Goal: Find specific page/section: Find specific page/section

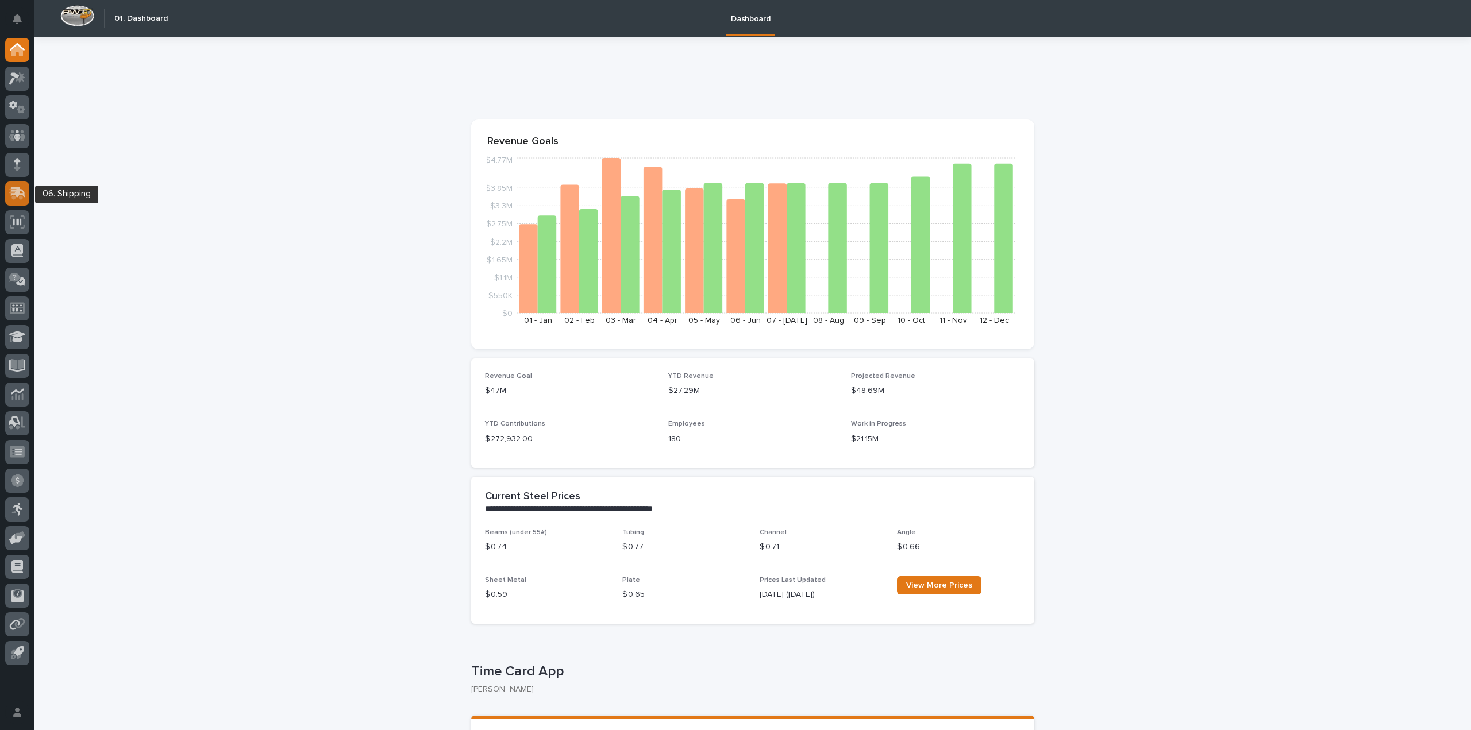
click at [22, 198] on icon at bounding box center [16, 194] width 14 height 11
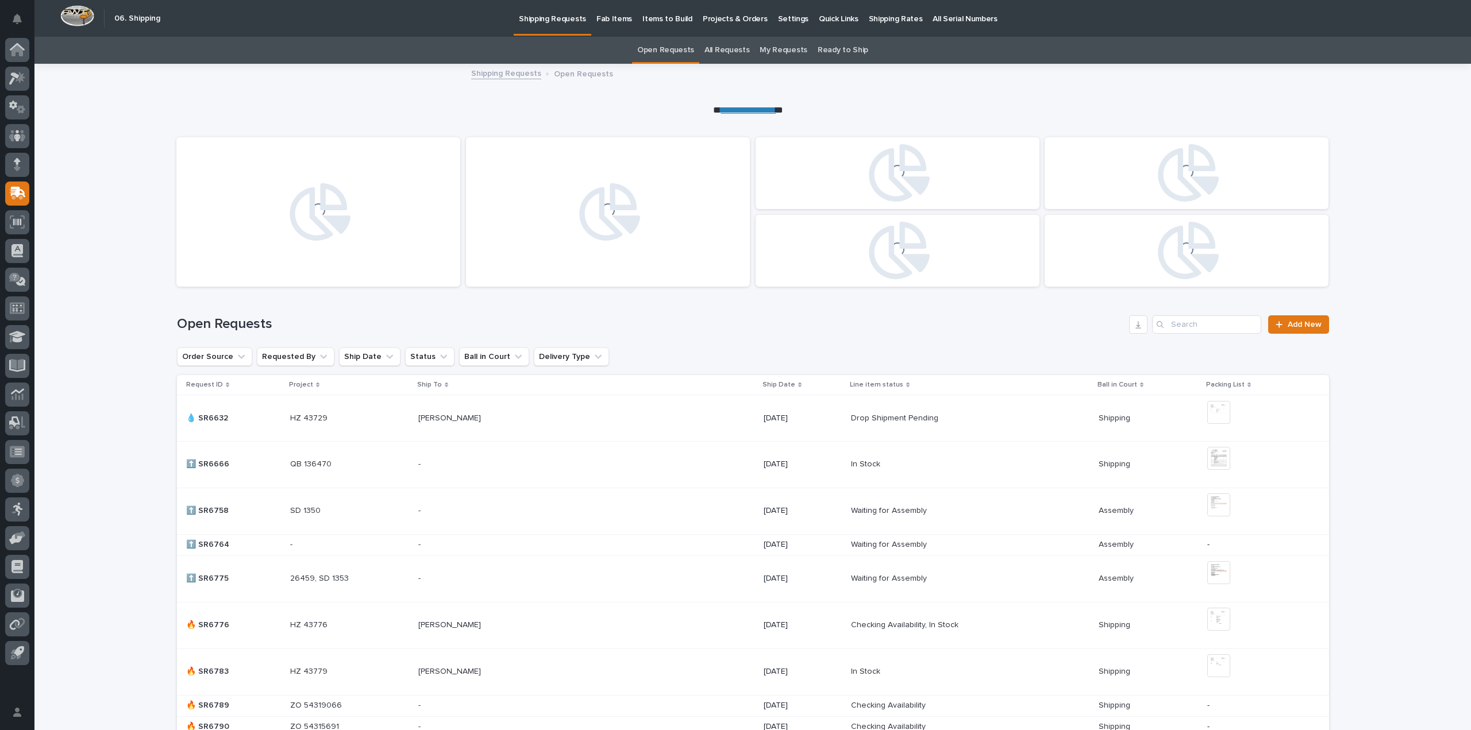
click at [606, 16] on p "Fab Items" at bounding box center [615, 12] width 36 height 24
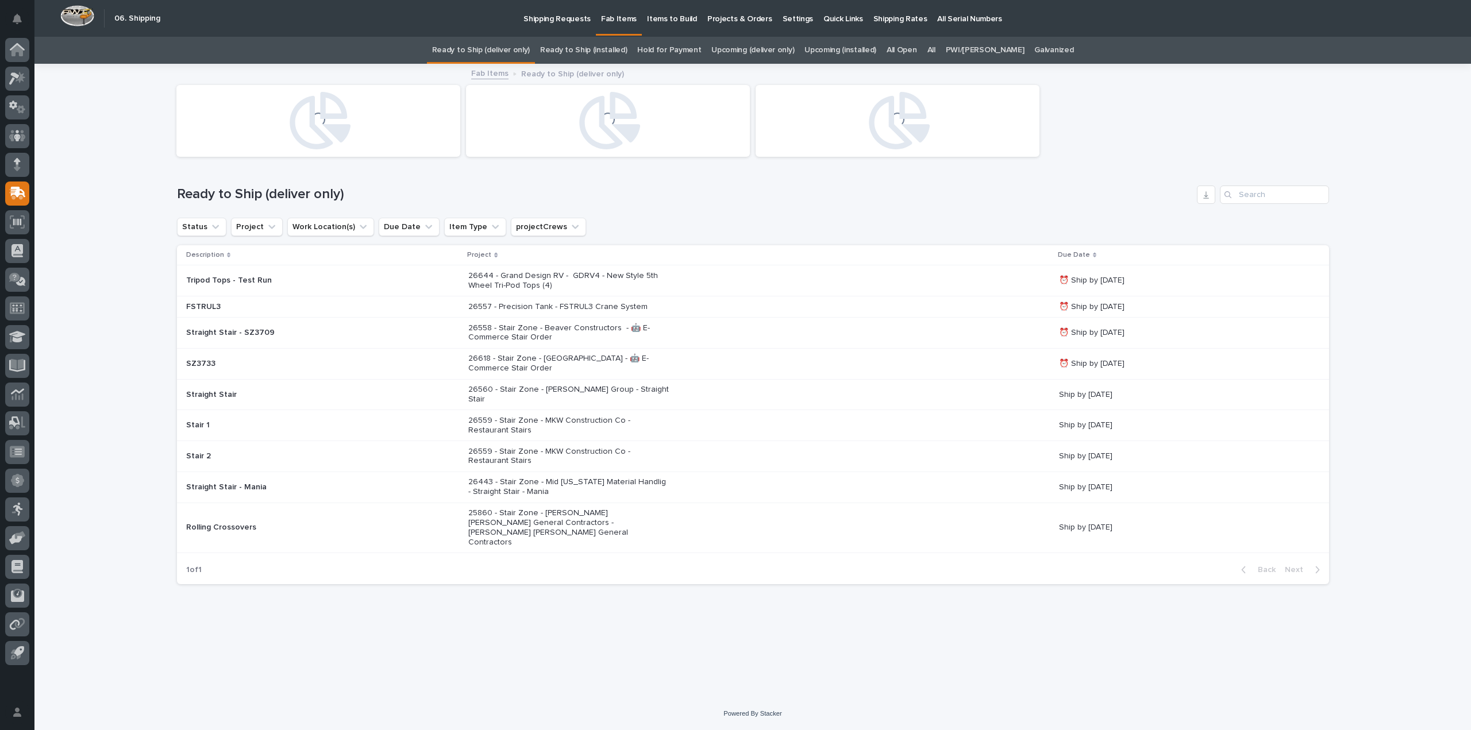
click at [936, 49] on link "All" at bounding box center [932, 50] width 8 height 27
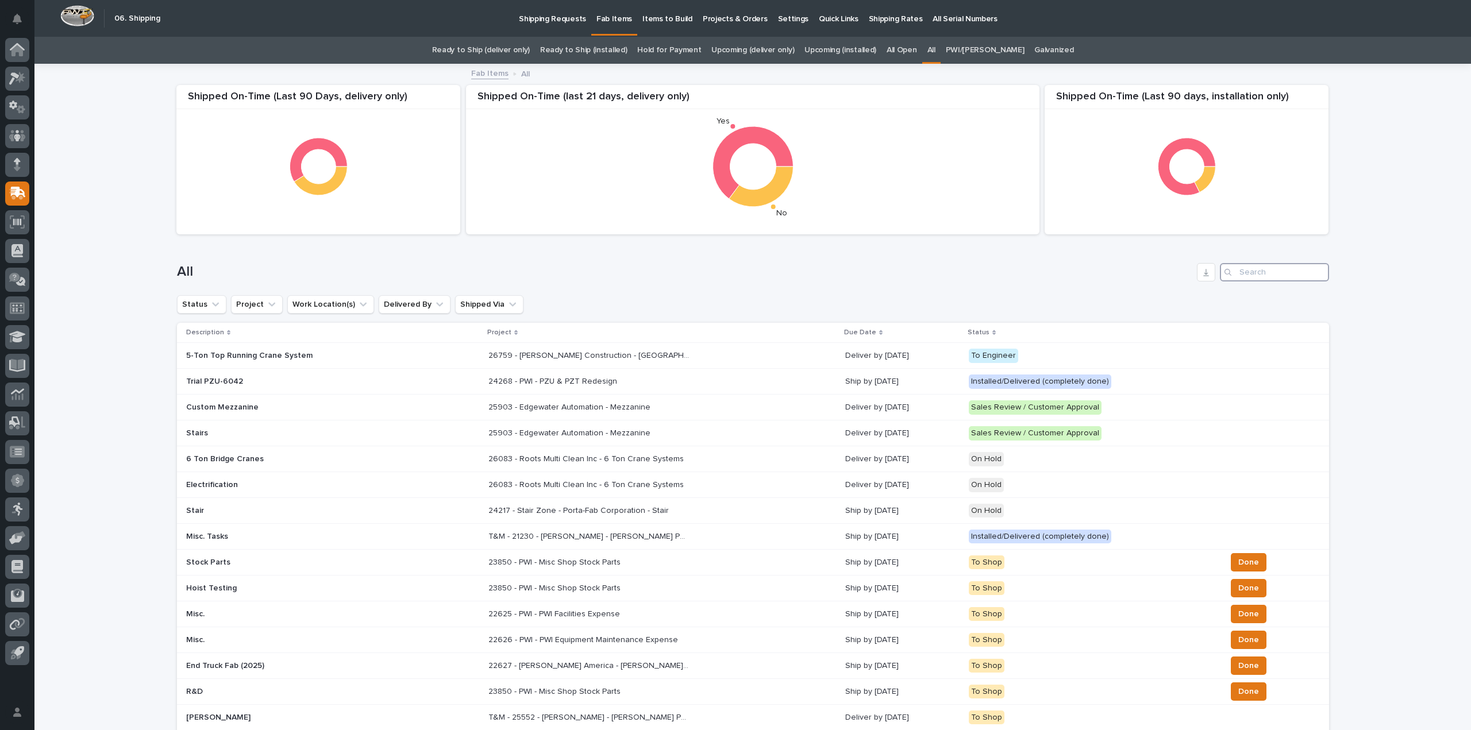
click at [1256, 273] on input "Search" at bounding box center [1274, 272] width 109 height 18
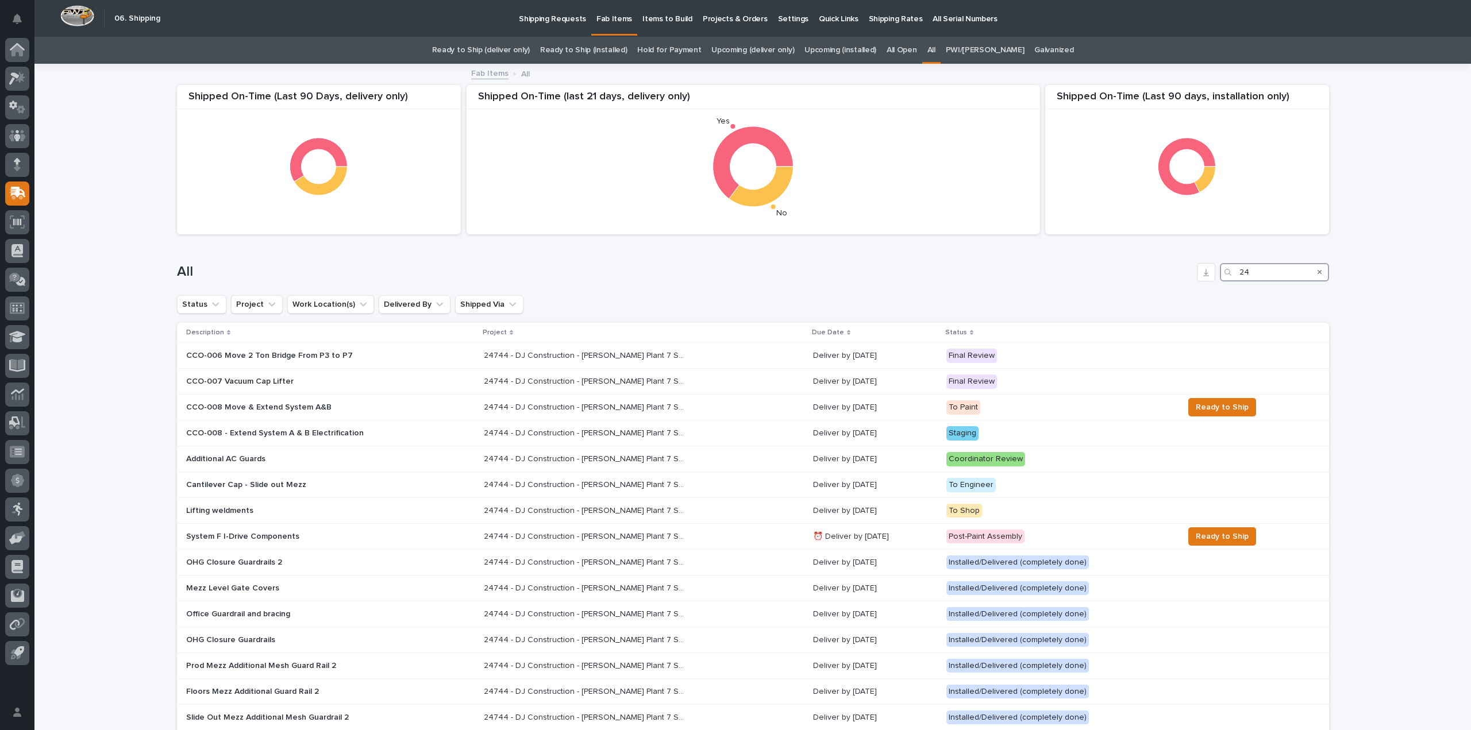
type input "2"
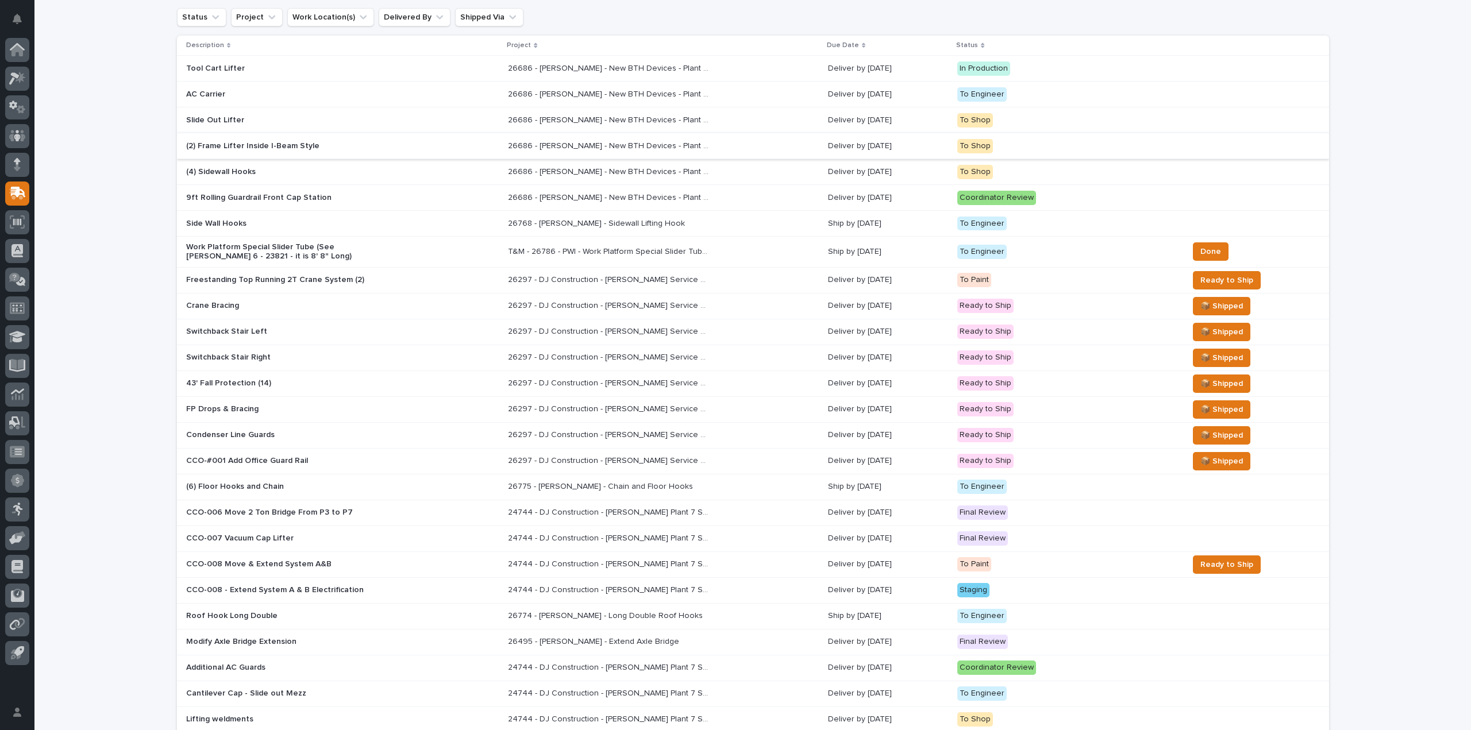
scroll to position [460, 0]
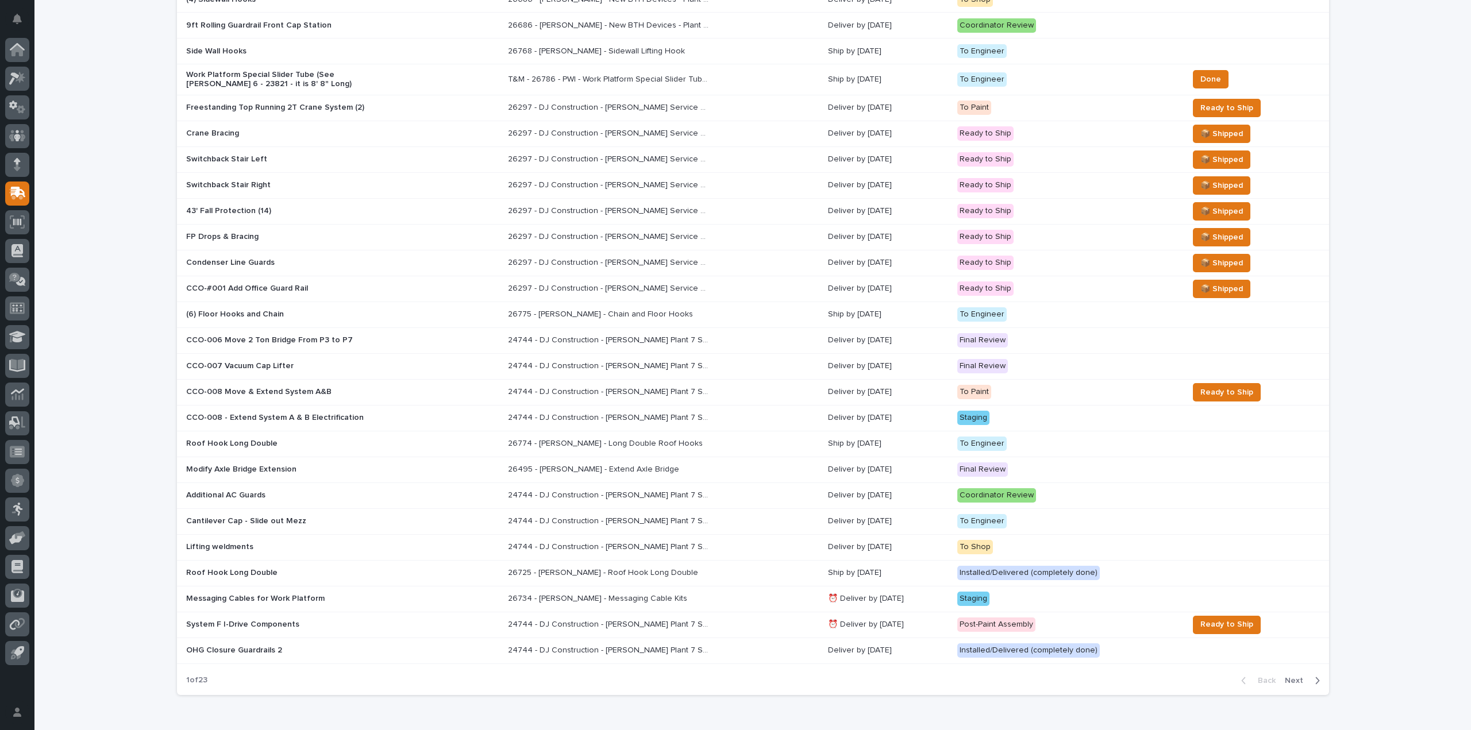
type input "[PERSON_NAME]"
click at [1293, 676] on span "Next" at bounding box center [1297, 681] width 25 height 10
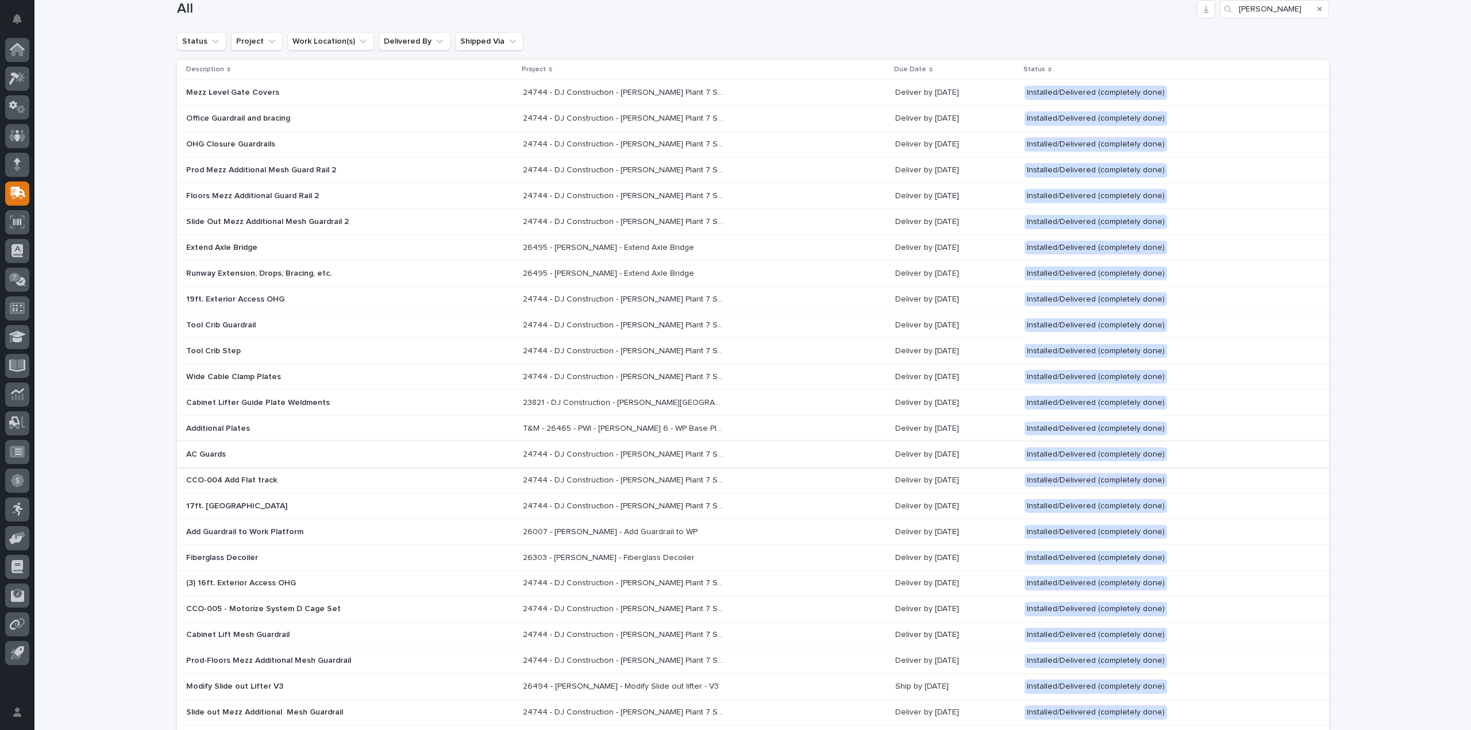
scroll to position [343, 0]
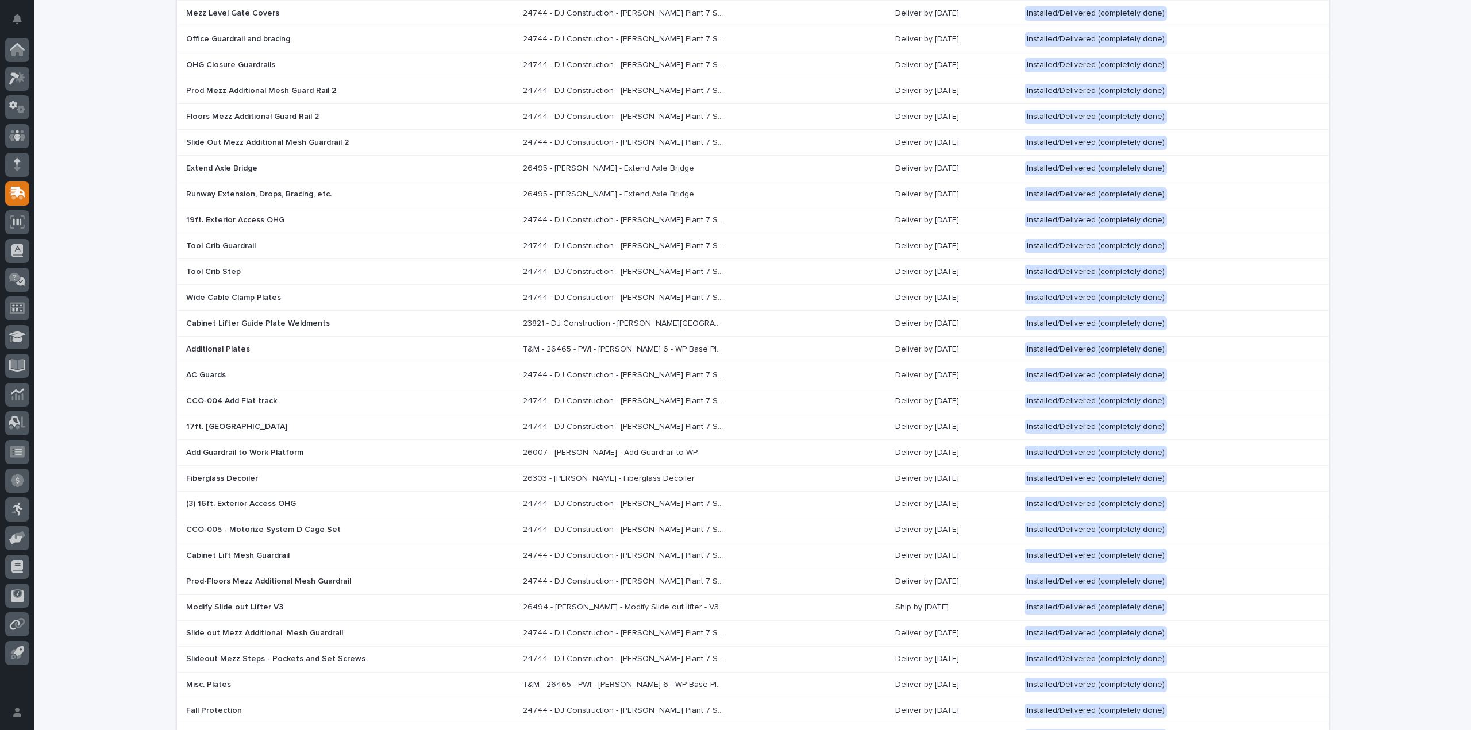
click at [218, 475] on p "Fiberglass Decoiler" at bounding box center [286, 479] width 201 height 10
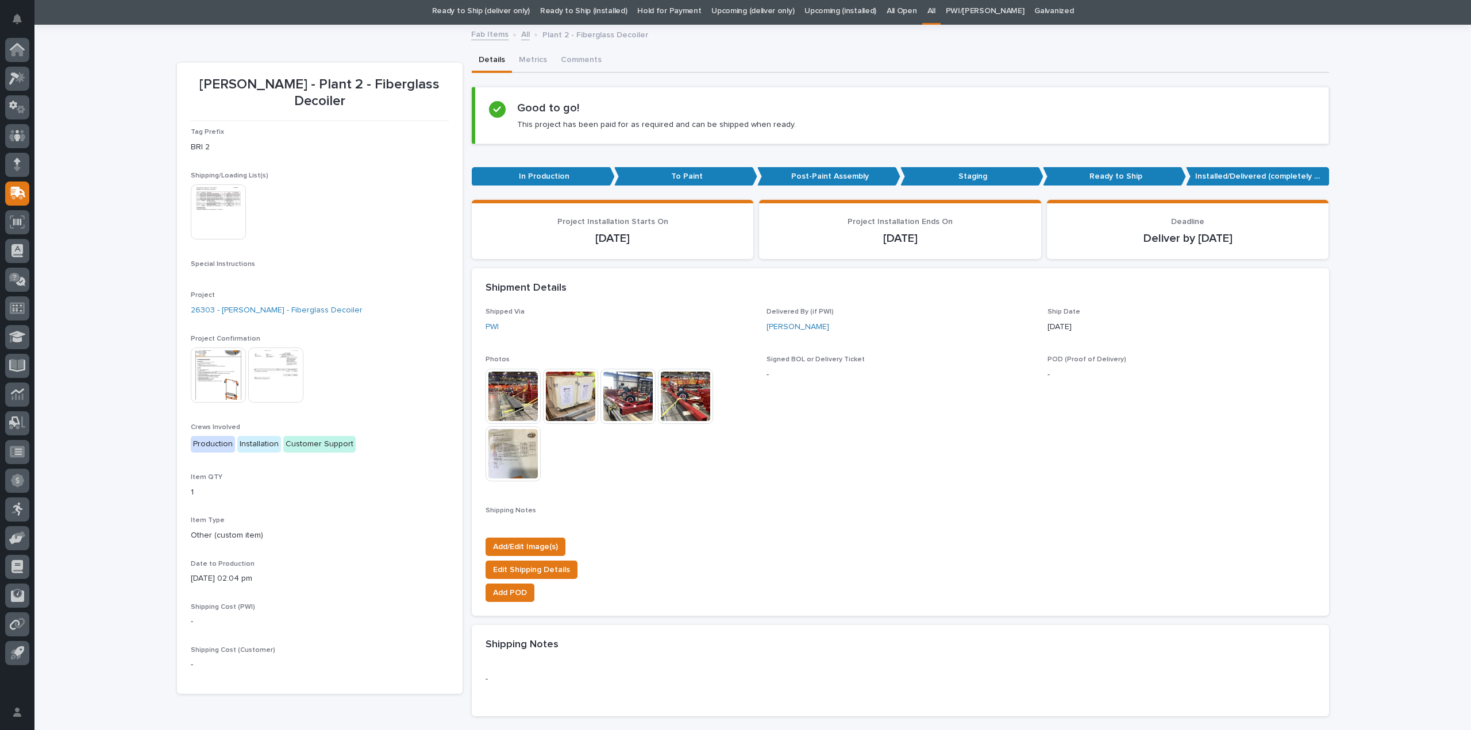
scroll to position [57, 0]
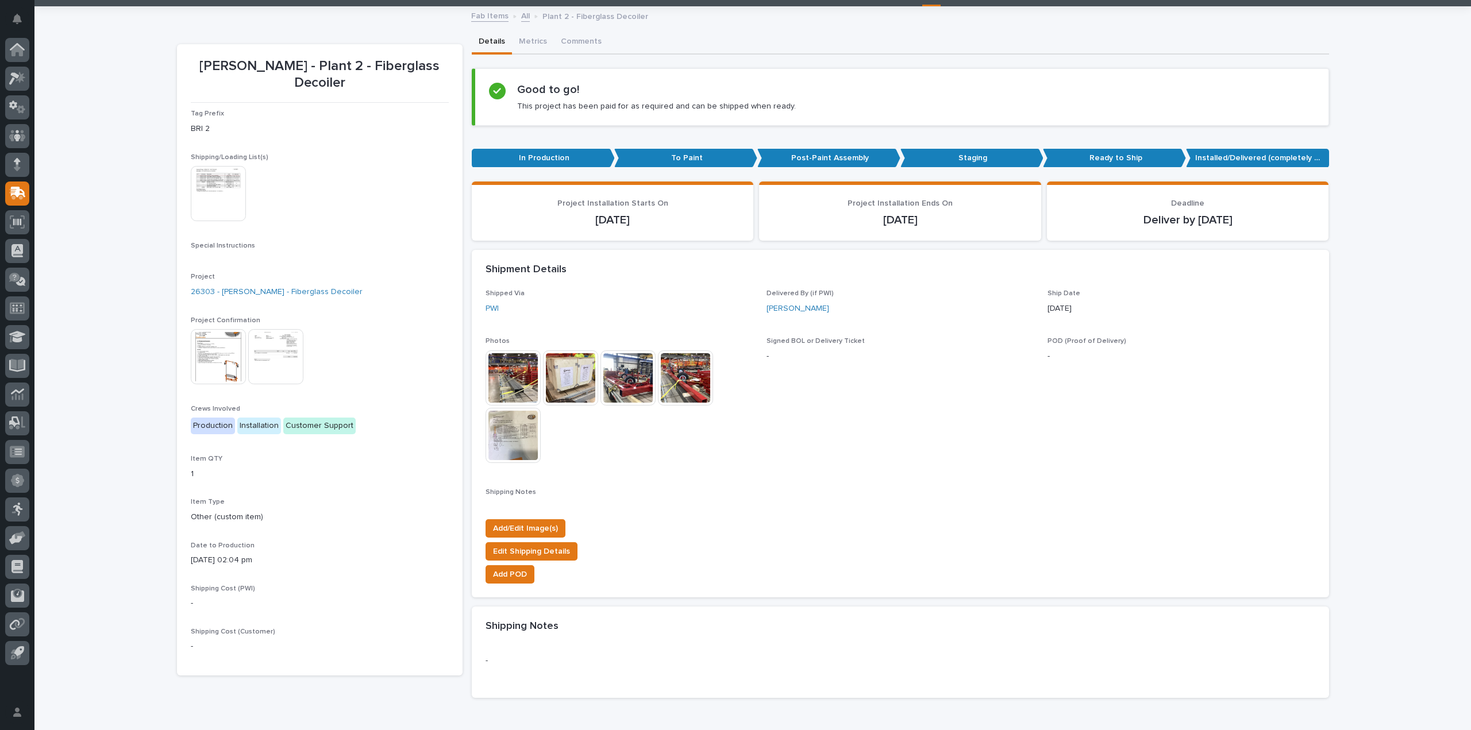
click at [213, 333] on img at bounding box center [218, 356] width 55 height 55
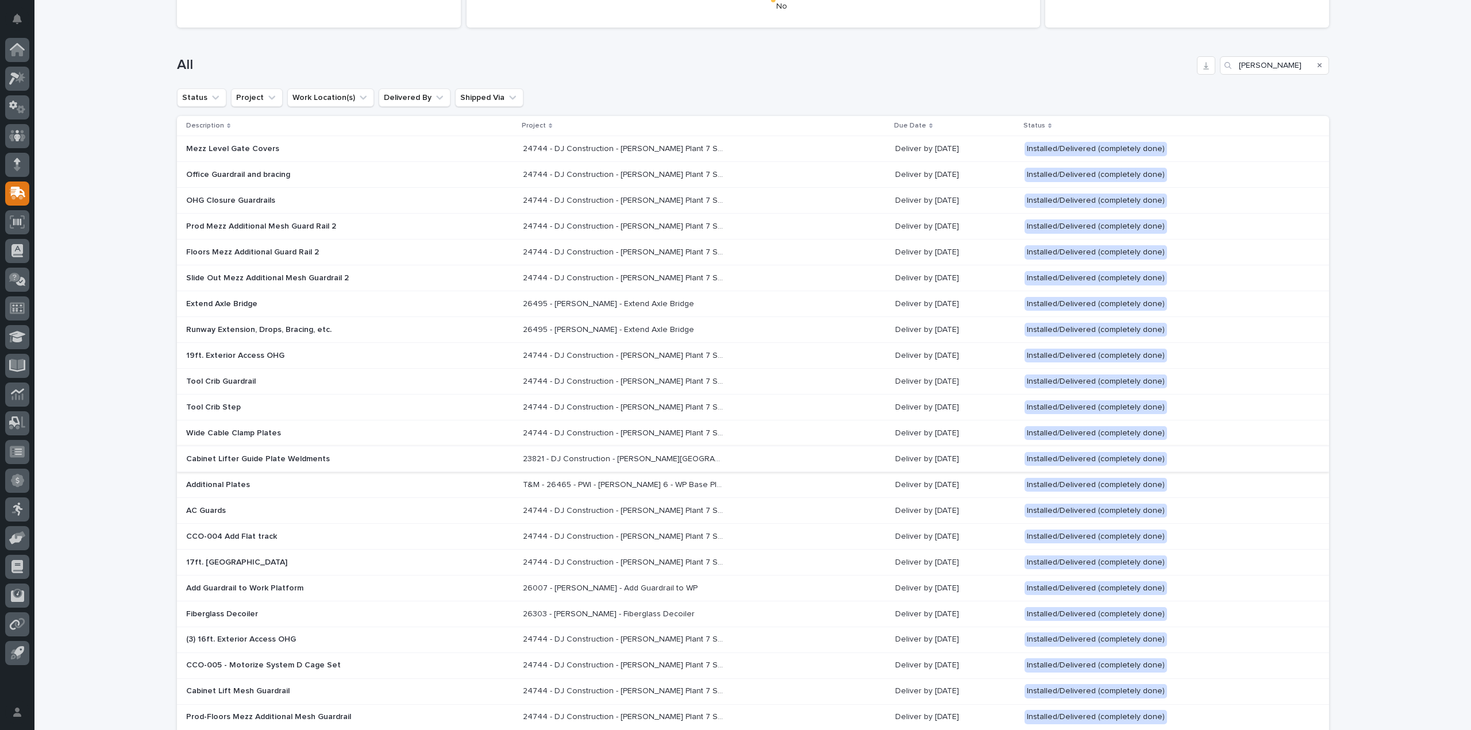
scroll to position [225, 0]
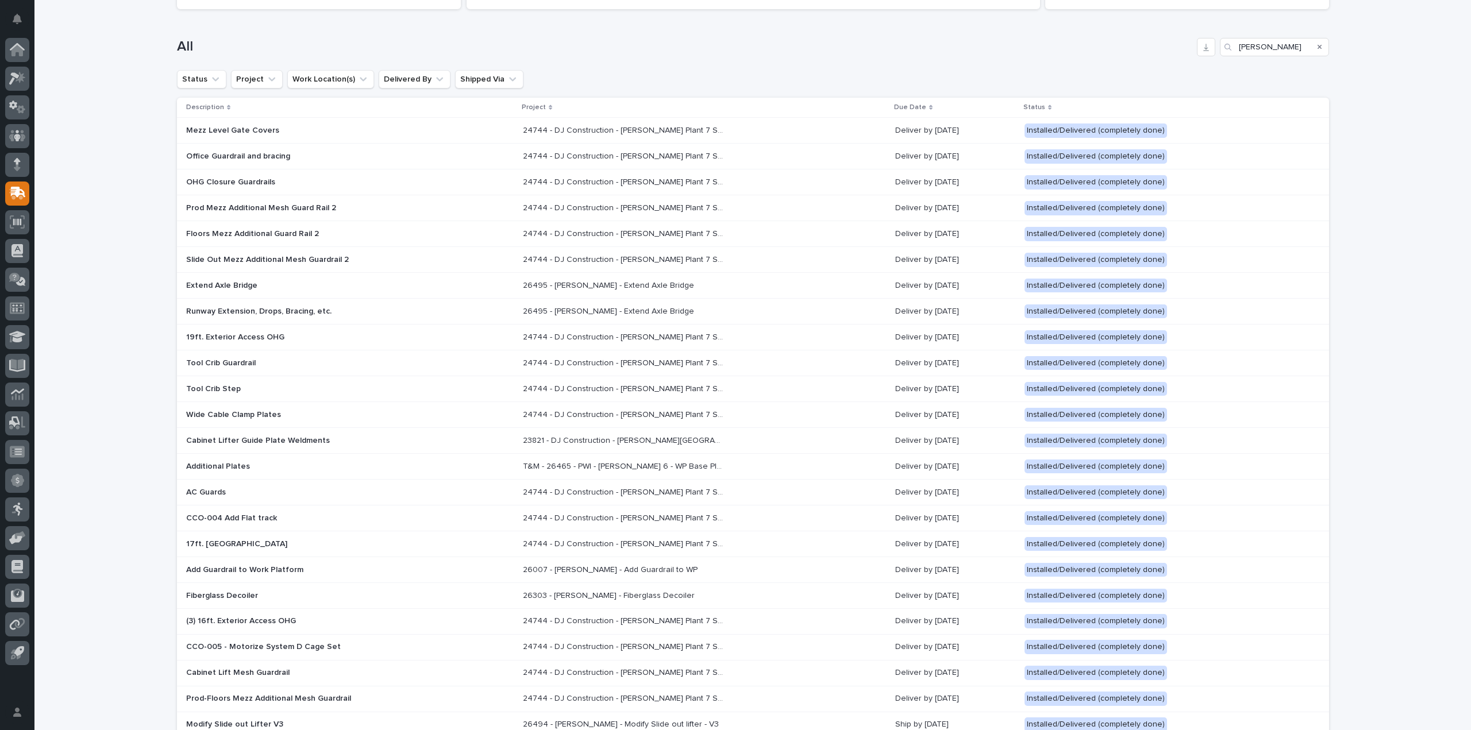
click at [225, 591] on p "Fiberglass Decoiler" at bounding box center [286, 596] width 201 height 10
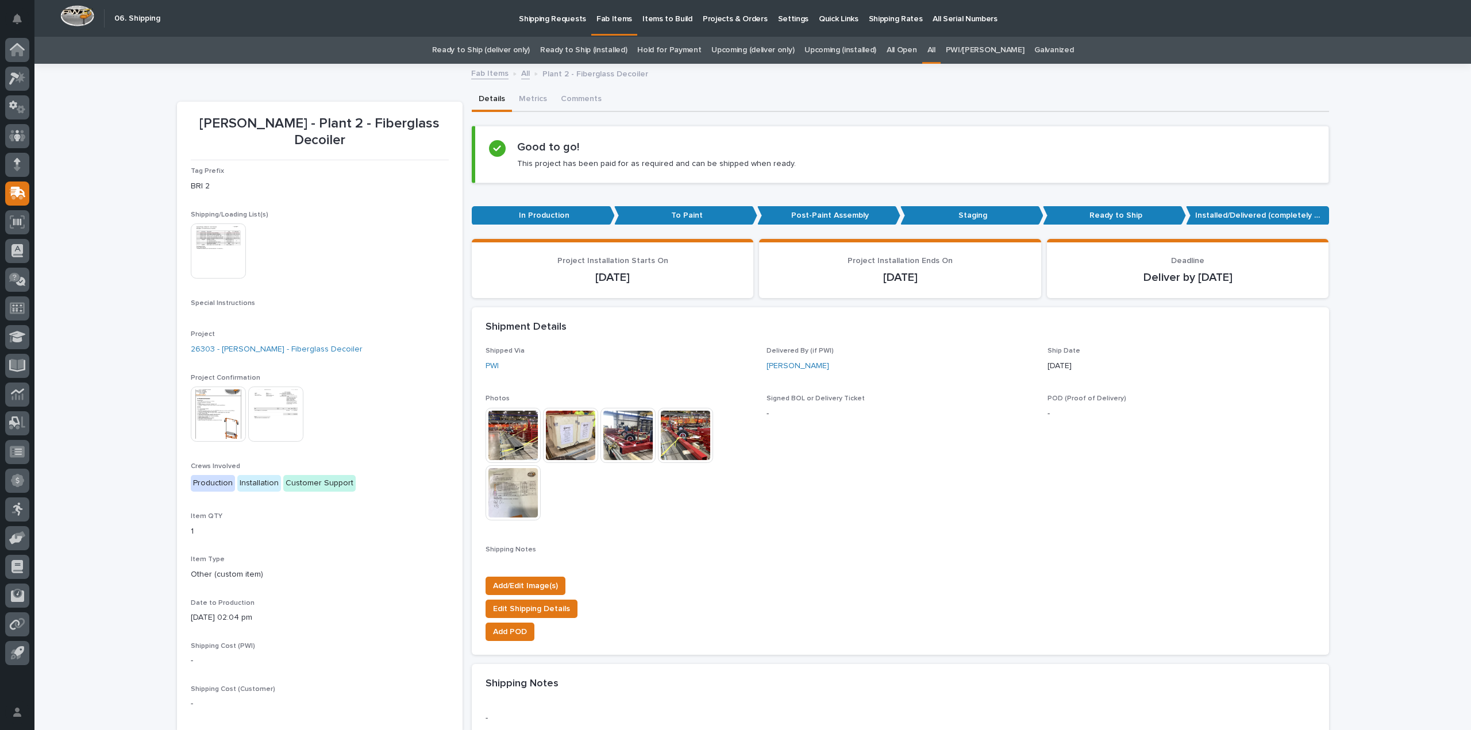
scroll to position [37, 0]
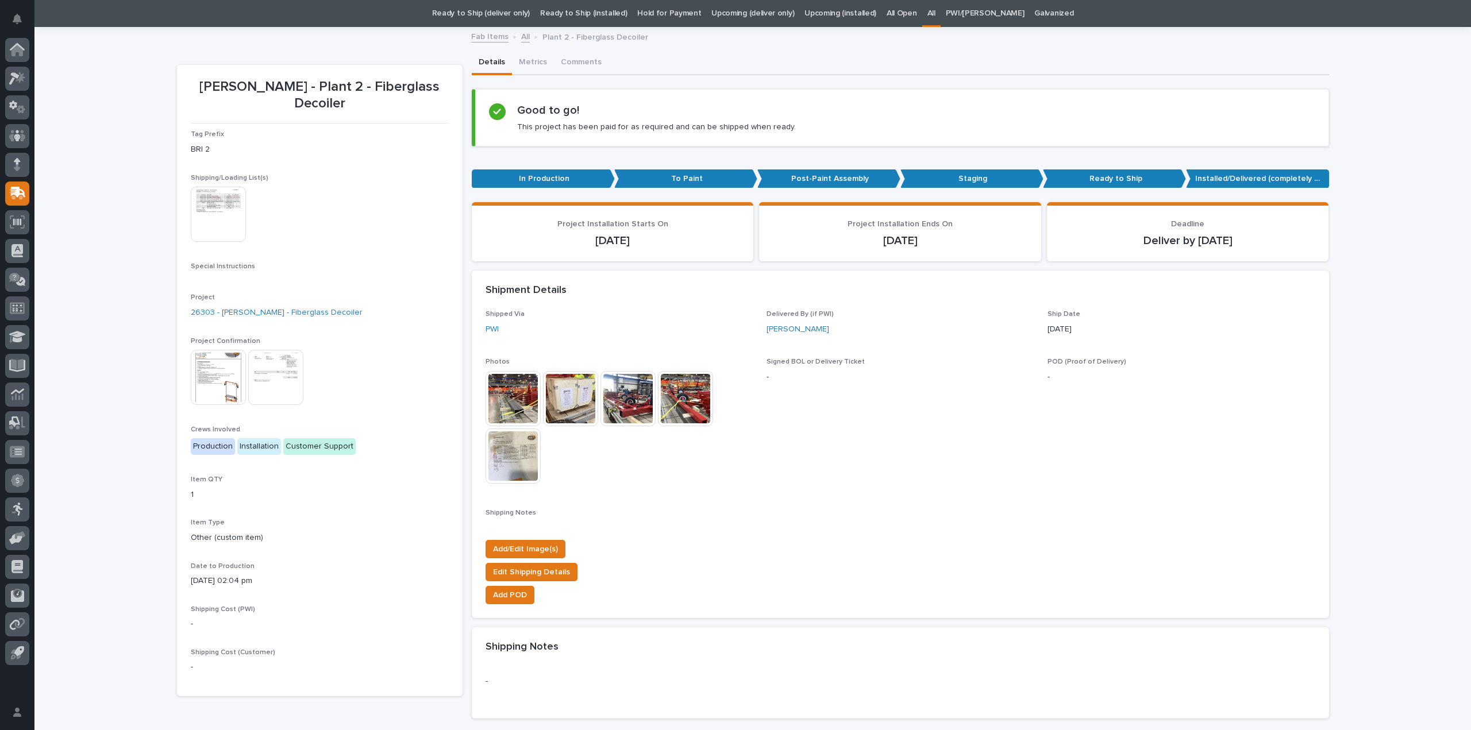
click at [267, 359] on img at bounding box center [275, 377] width 55 height 55
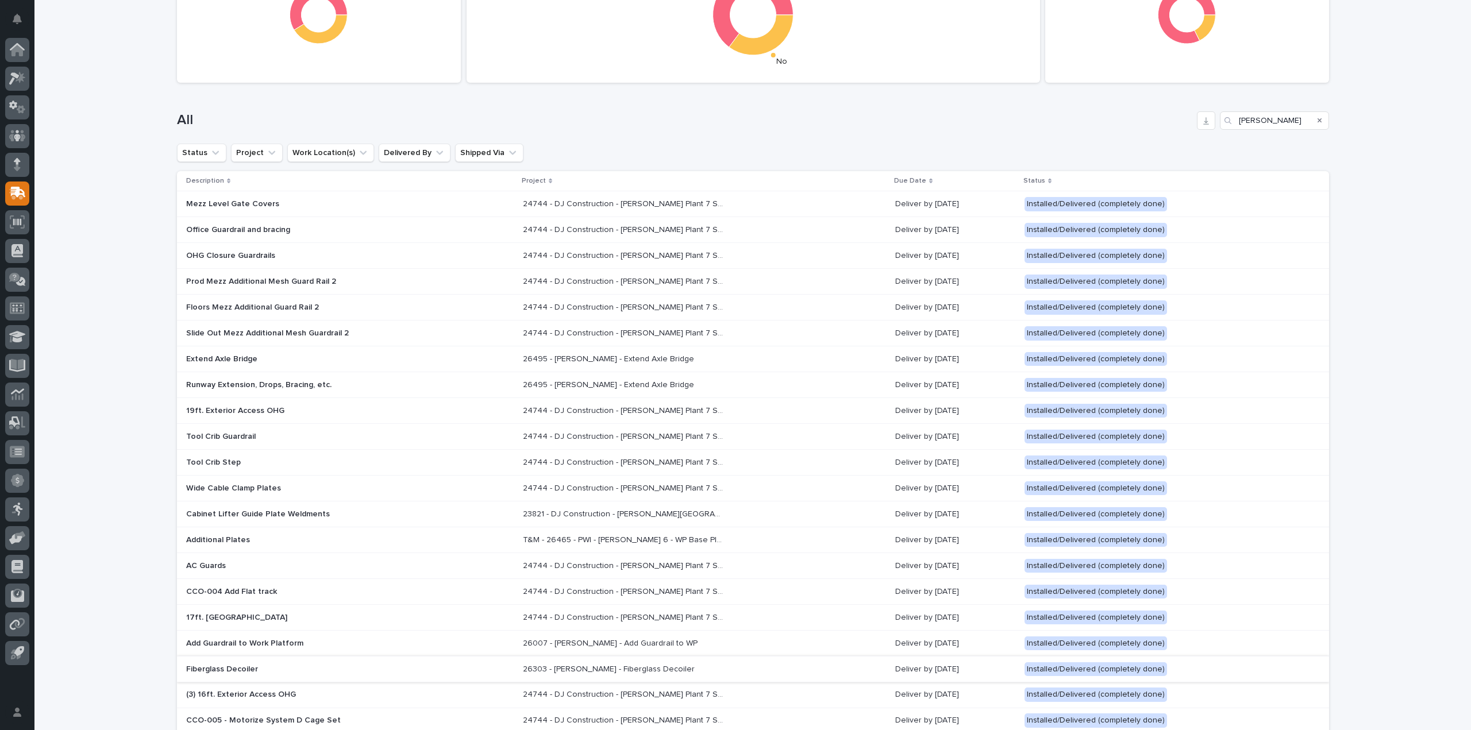
scroll to position [209, 0]
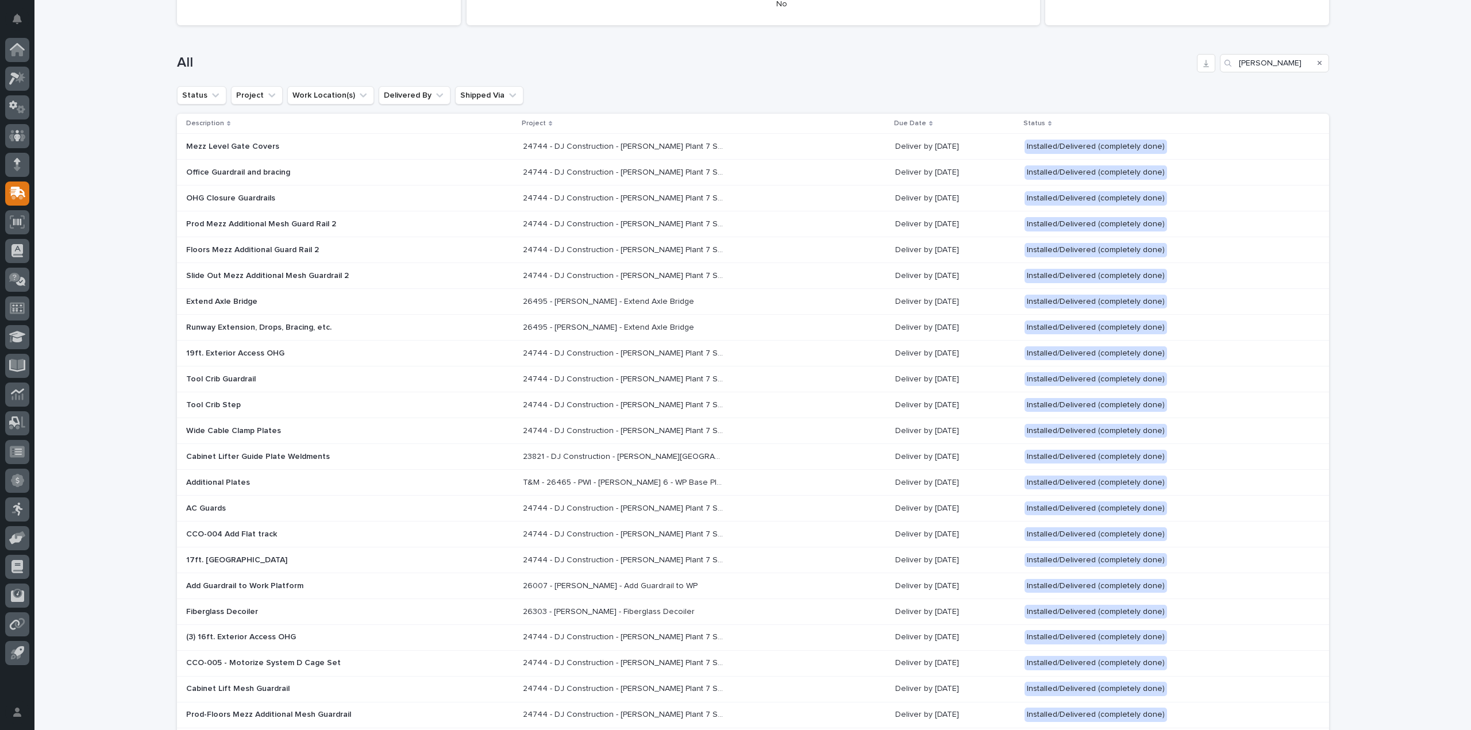
click at [206, 609] on p "Fiberglass Decoiler" at bounding box center [286, 613] width 201 height 10
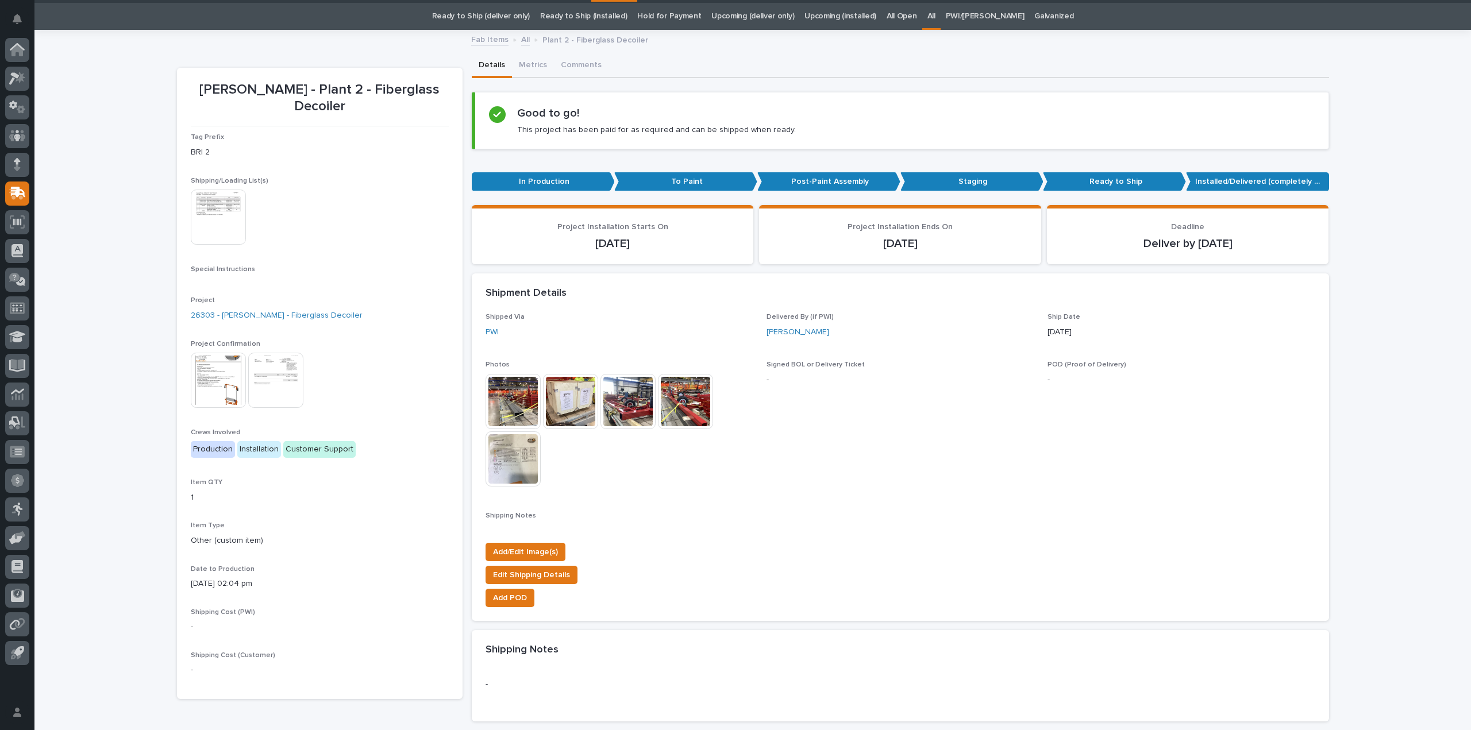
scroll to position [37, 0]
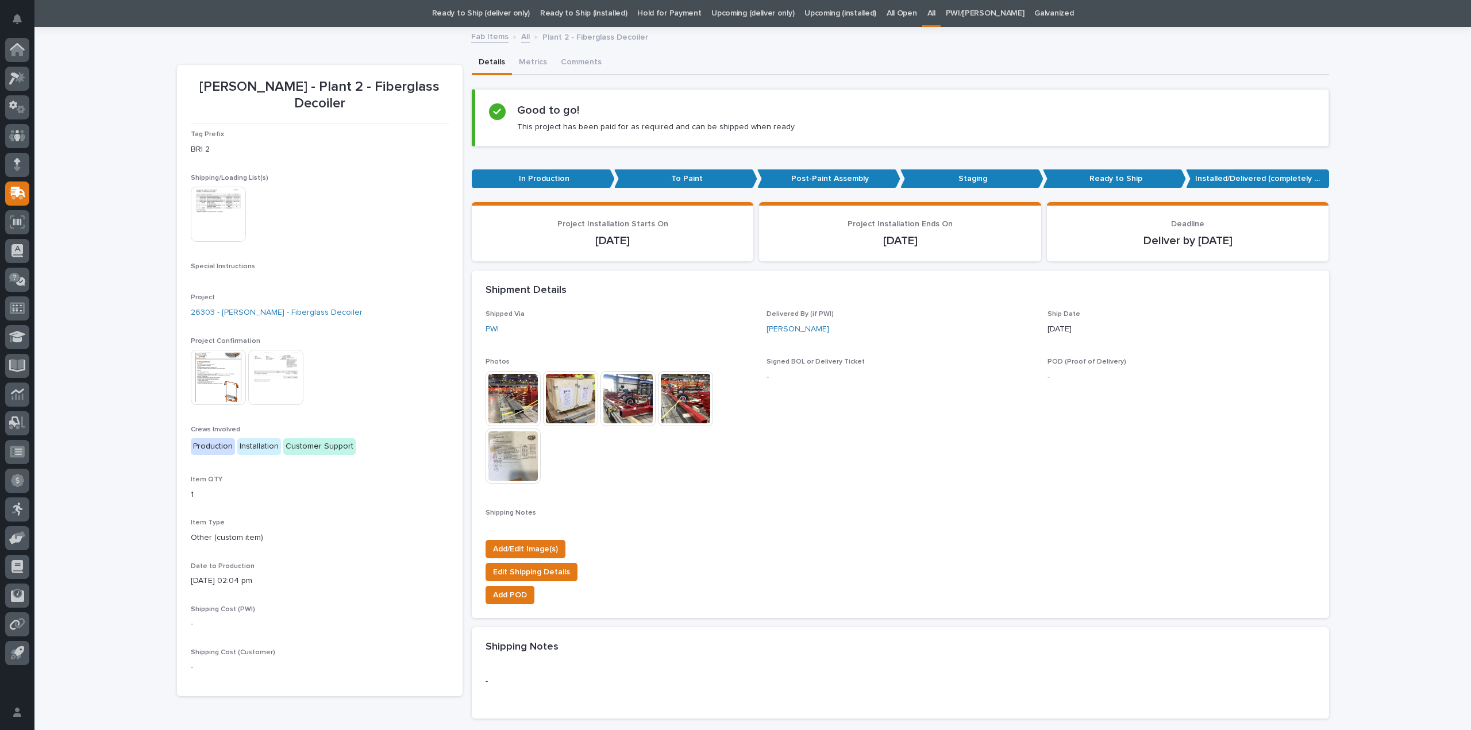
click at [220, 197] on img at bounding box center [218, 214] width 55 height 55
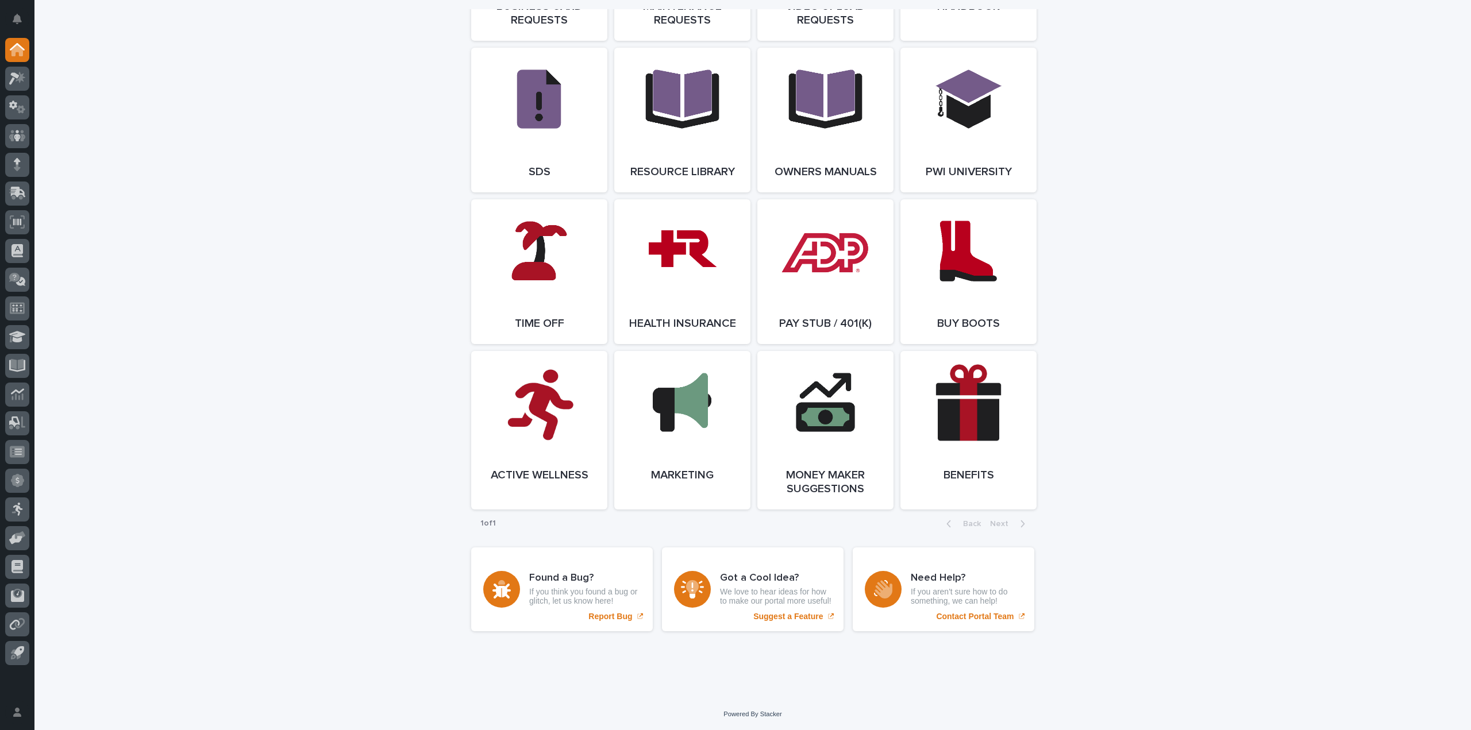
scroll to position [1925, 0]
